Goal: Find specific page/section: Find specific page/section

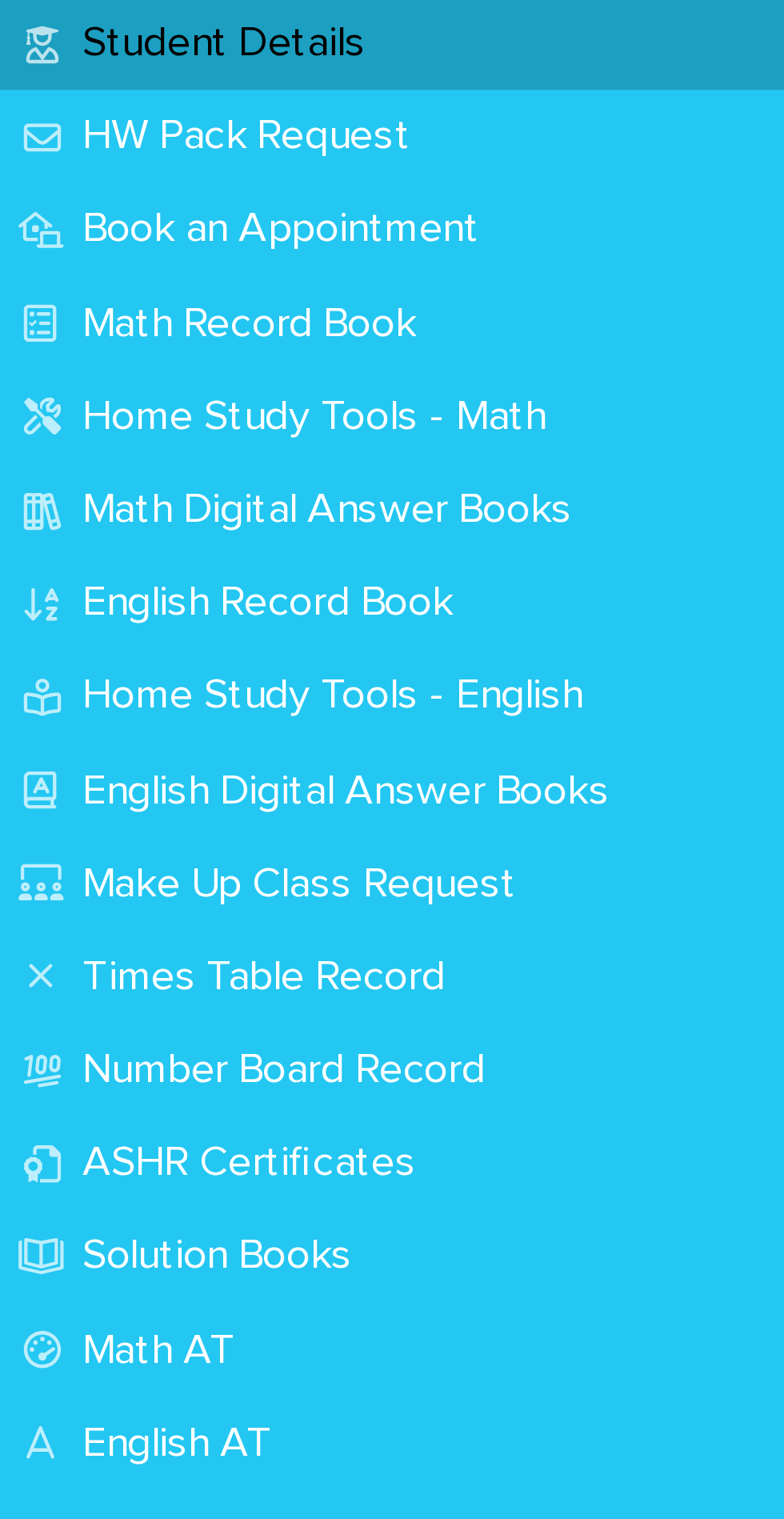
click at [110, 198] on p "Math Record Book" at bounding box center [78, 197] width 120 height 16
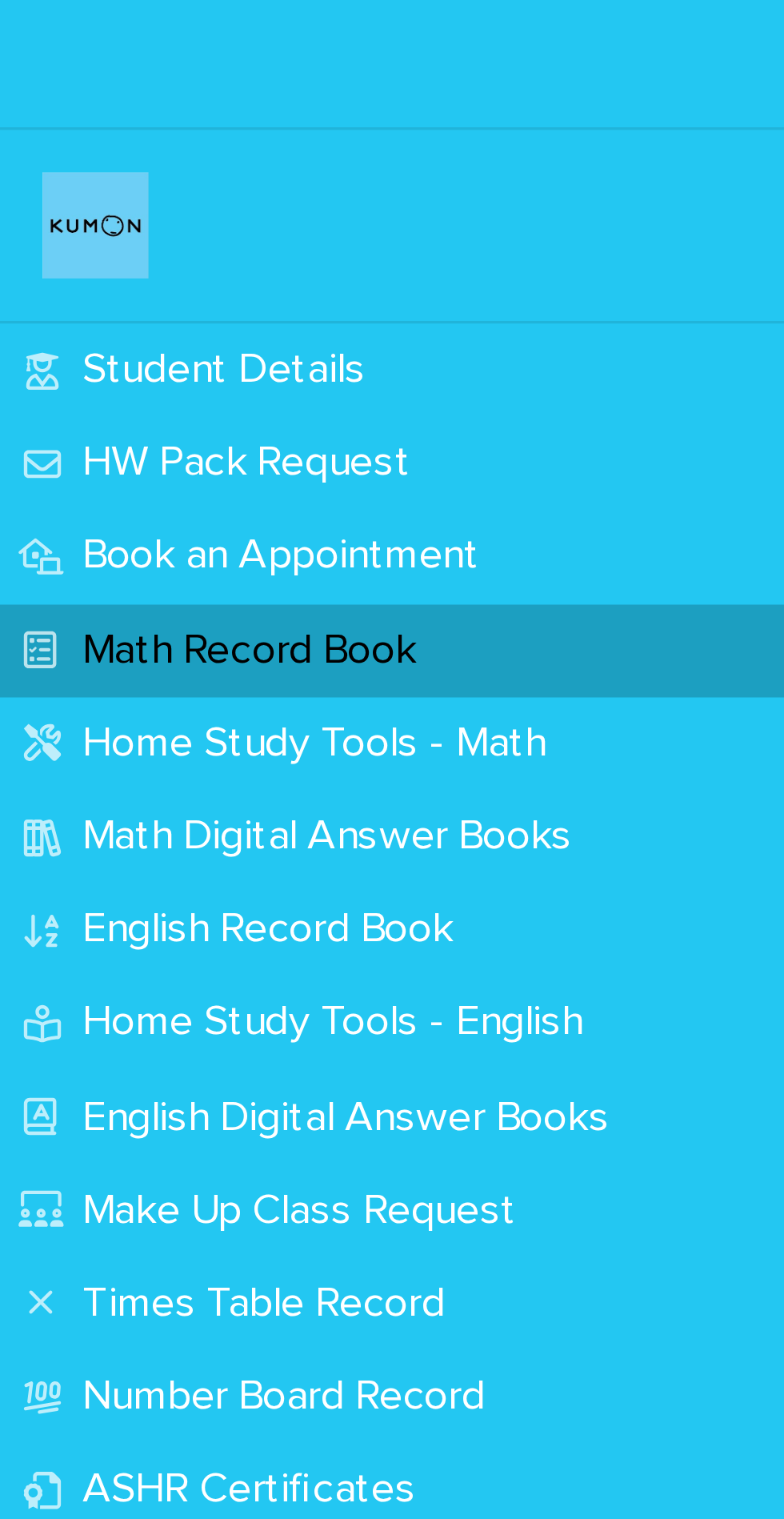
click at [105, 106] on p "Student Details" at bounding box center [70, 112] width 105 height 16
